Goal: Task Accomplishment & Management: Use online tool/utility

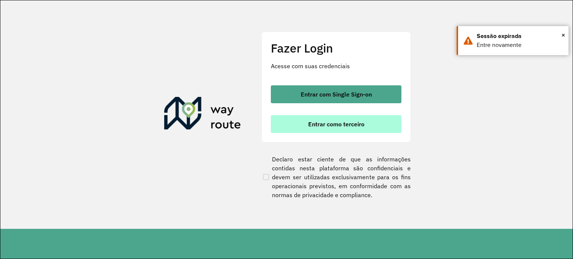
click at [318, 128] on button "Entrar como terceiro" at bounding box center [336, 124] width 131 height 18
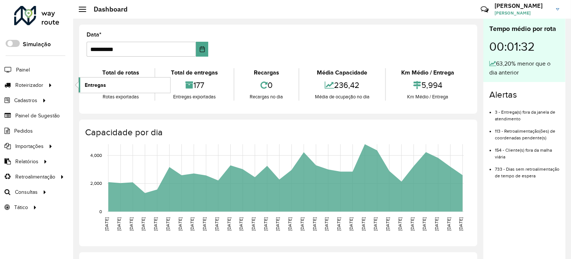
click at [82, 81] on link "Entregas" at bounding box center [124, 85] width 91 height 15
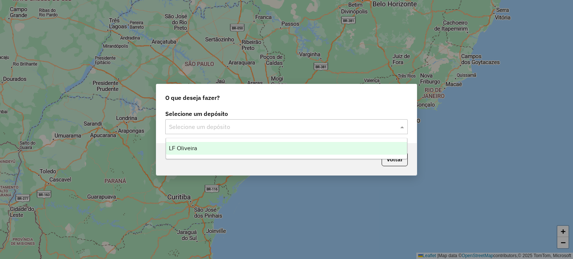
click at [398, 125] on span at bounding box center [402, 126] width 9 height 9
click at [374, 147] on div "LF Oliveira" at bounding box center [286, 148] width 241 height 13
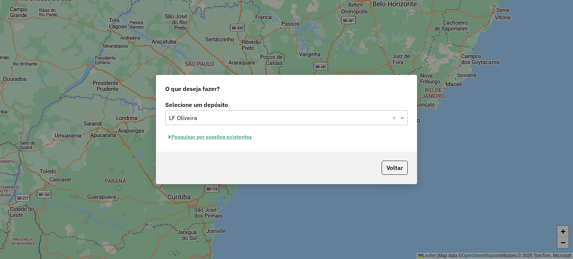
click at [242, 138] on button "Pesquisar por sessões existentes" at bounding box center [210, 137] width 90 height 12
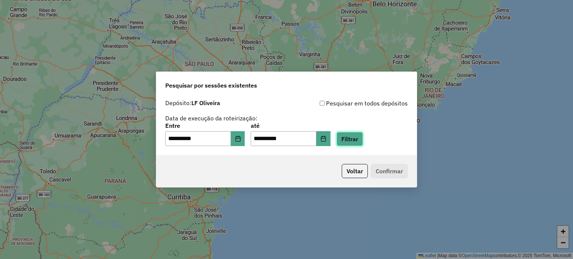
click at [359, 138] on button "Filtrar" at bounding box center [350, 139] width 26 height 14
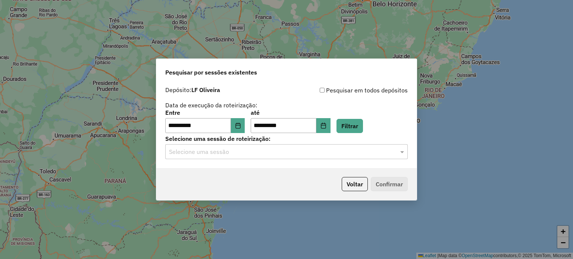
click at [390, 149] on div at bounding box center [286, 152] width 243 height 10
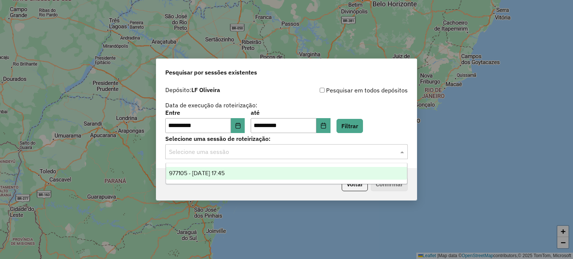
click at [331, 175] on div "977105 - 11/08/2025 17:45" at bounding box center [286, 173] width 241 height 13
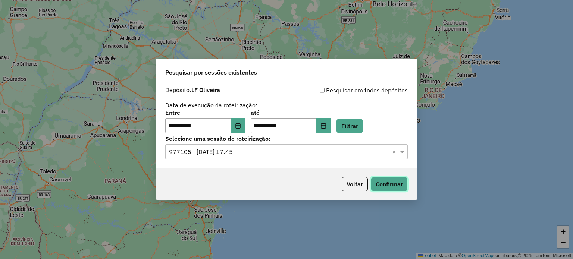
click at [398, 184] on button "Confirmar" at bounding box center [389, 184] width 37 height 14
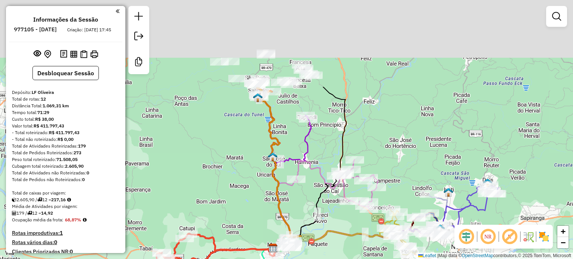
drag, startPoint x: 393, startPoint y: 16, endPoint x: 370, endPoint y: 187, distance: 172.3
click at [374, 189] on div "Janela de atendimento Grade de atendimento Capacidade Transportadoras Veículos …" at bounding box center [286, 129] width 573 height 259
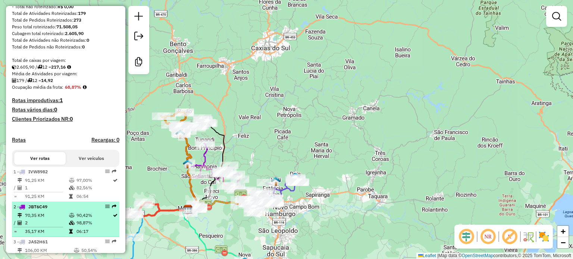
scroll to position [149, 0]
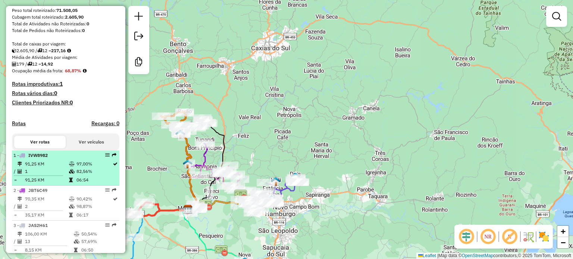
click at [35, 166] on li "1 - IVW8982 91,25 KM 97,00% / 1 82,56% = 91,25 KM 06:54" at bounding box center [65, 168] width 107 height 35
select select "**********"
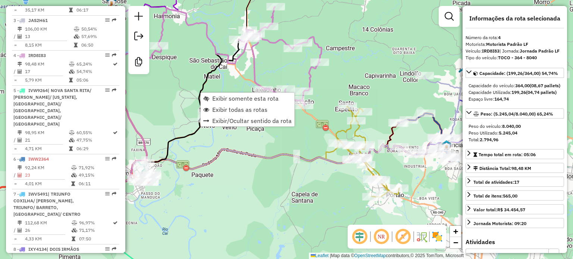
scroll to position [406, 0]
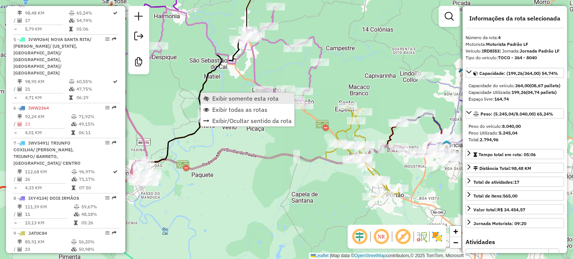
click at [213, 96] on span "Exibir somente esta rota" at bounding box center [245, 99] width 66 height 6
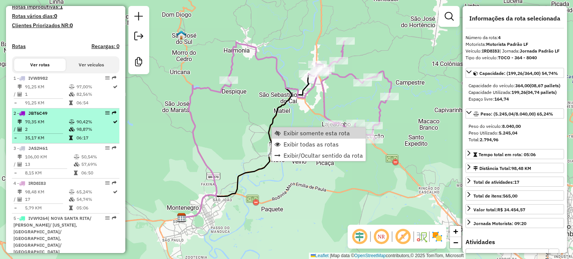
scroll to position [219, 0]
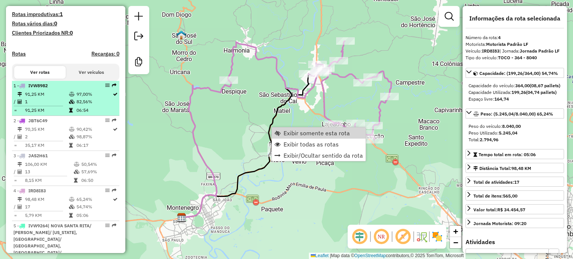
click at [49, 98] on td "91,25 KM" at bounding box center [47, 94] width 44 height 7
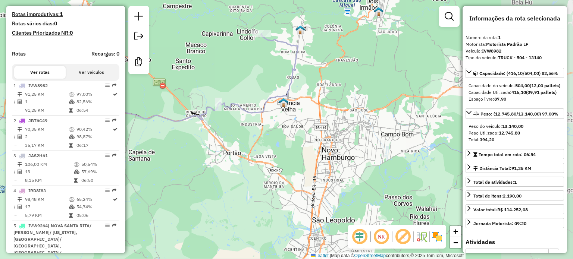
drag, startPoint x: 303, startPoint y: 208, endPoint x: 139, endPoint y: 182, distance: 165.8
click at [139, 182] on div "Janela de atendimento Grade de atendimento Capacidade Transportadoras Veículos …" at bounding box center [286, 129] width 573 height 259
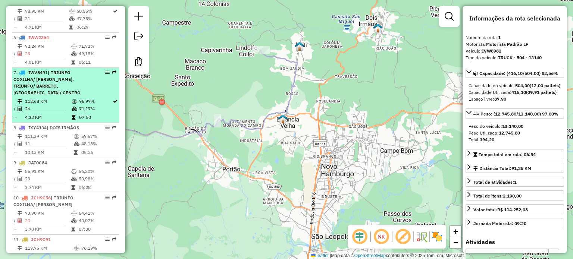
scroll to position [480, 0]
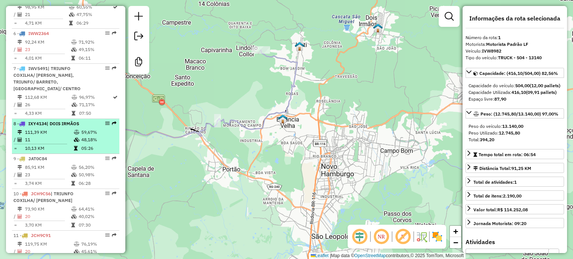
click at [32, 121] on span "IXY4134" at bounding box center [37, 124] width 18 height 6
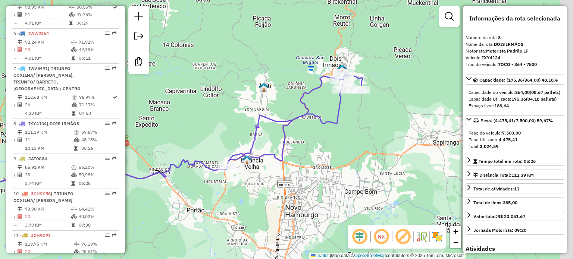
drag, startPoint x: 353, startPoint y: 112, endPoint x: 204, endPoint y: 118, distance: 149.0
click at [204, 118] on div "Janela de atendimento Grade de atendimento Capacidade Transportadoras Veículos …" at bounding box center [286, 129] width 573 height 259
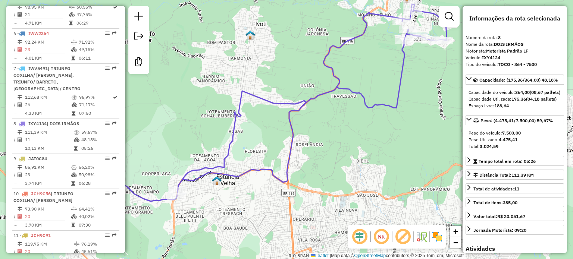
drag, startPoint x: 314, startPoint y: 110, endPoint x: 431, endPoint y: 78, distance: 121.1
click at [431, 78] on div "Janela de atendimento Grade de atendimento Capacidade Transportadoras Veículos …" at bounding box center [286, 129] width 573 height 259
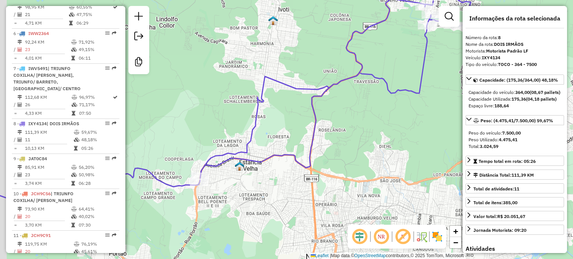
drag, startPoint x: 429, startPoint y: 123, endPoint x: 273, endPoint y: 129, distance: 155.3
click at [457, 103] on div "Janela de atendimento Grade de atendimento Capacidade Transportadoras Veículos …" at bounding box center [286, 129] width 573 height 259
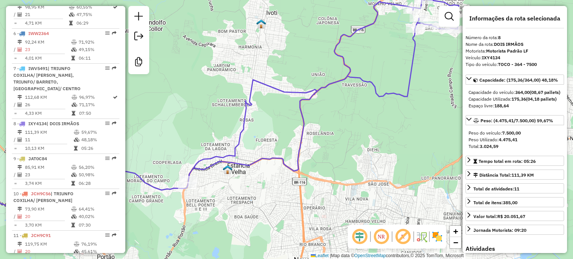
drag, startPoint x: 359, startPoint y: 142, endPoint x: 312, endPoint y: 166, distance: 52.4
click at [312, 166] on div "Janela de atendimento Grade de atendimento Capacidade Transportadoras Veículos …" at bounding box center [286, 129] width 573 height 259
